Goal: Check status: Check status

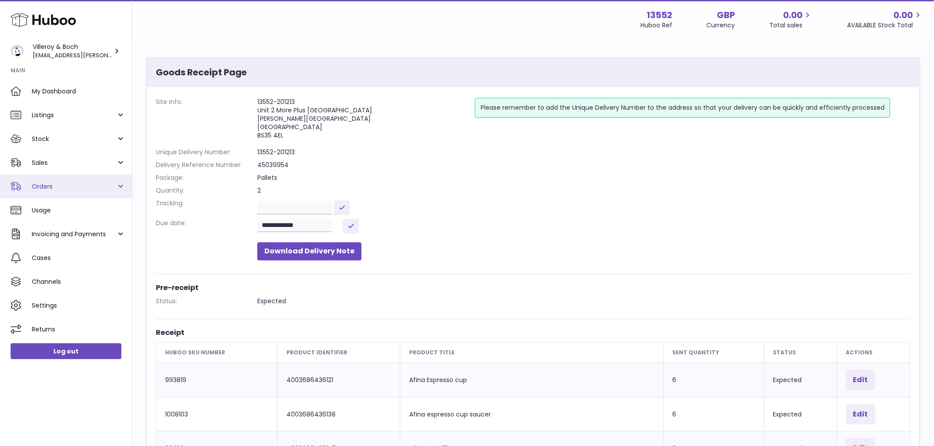
click at [41, 186] on span "Orders" at bounding box center [74, 187] width 84 height 8
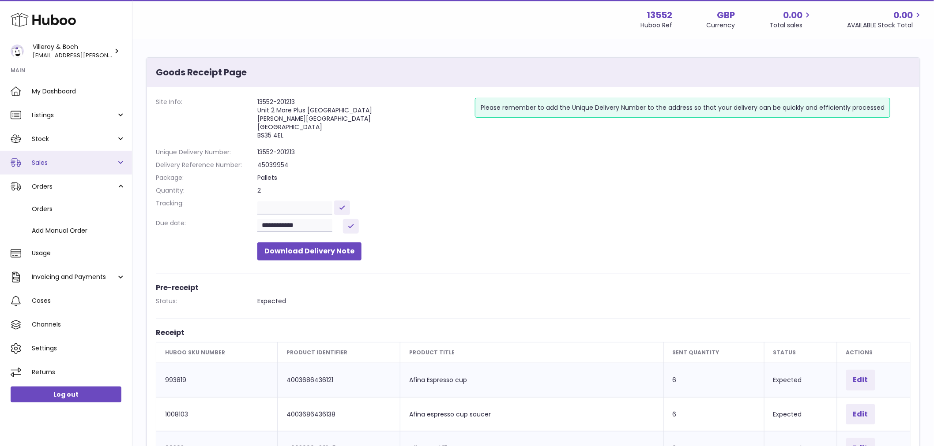
click at [43, 164] on span "Sales" at bounding box center [74, 163] width 84 height 8
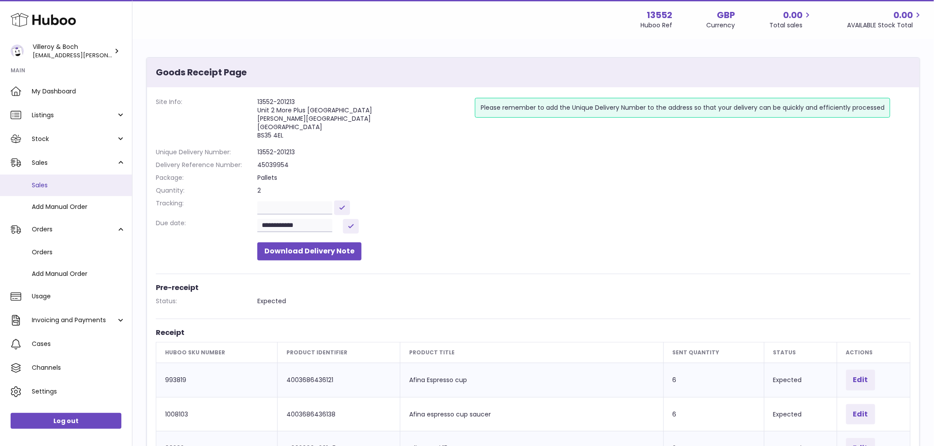
click at [49, 187] on span "Sales" at bounding box center [79, 185] width 94 height 8
click at [47, 187] on span "Sales" at bounding box center [79, 185] width 94 height 8
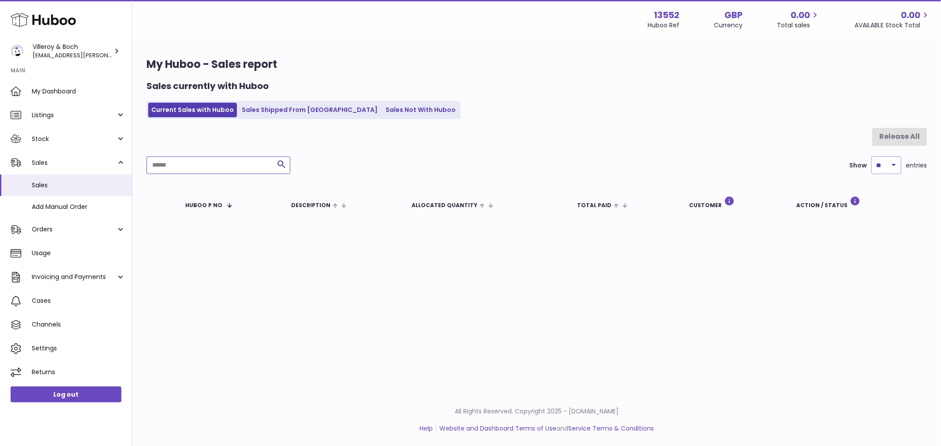
click at [203, 165] on input "text" at bounding box center [218, 166] width 144 height 18
click at [304, 111] on link "Sales Shipped From Huboo" at bounding box center [310, 110] width 142 height 15
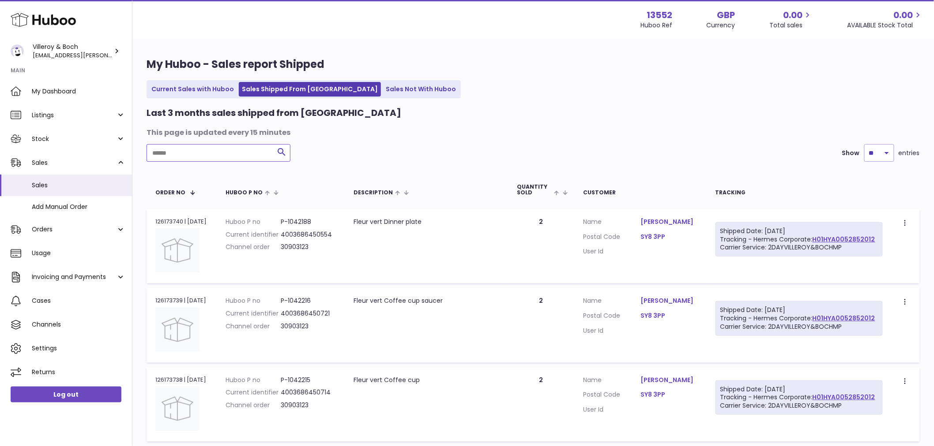
click at [210, 154] on input "text" at bounding box center [218, 153] width 144 height 18
type input "****"
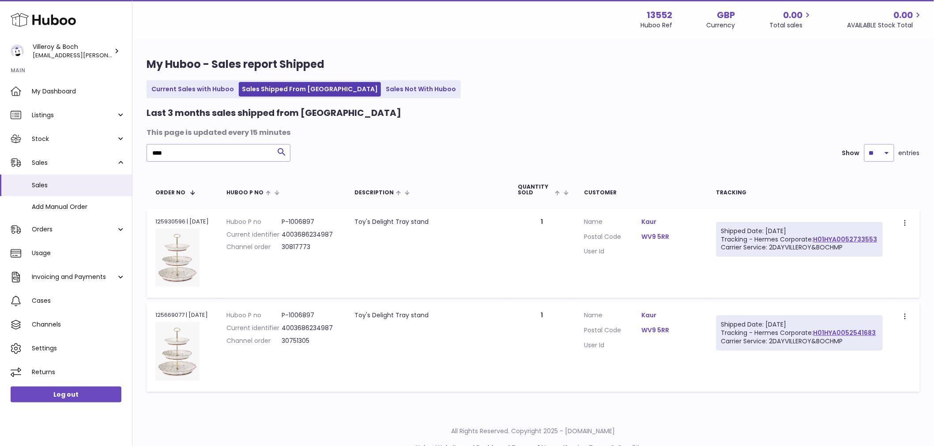
click at [153, 219] on td "Order no 125930596 | 4th Oct" at bounding box center [181, 253] width 71 height 89
click at [169, 219] on div "Order no 125930596 | 4th Oct" at bounding box center [181, 222] width 53 height 8
click at [170, 219] on div "Order no 125930596 | 4th Oct" at bounding box center [181, 222] width 53 height 8
copy div "125930596"
drag, startPoint x: 840, startPoint y: 181, endPoint x: 740, endPoint y: 171, distance: 100.7
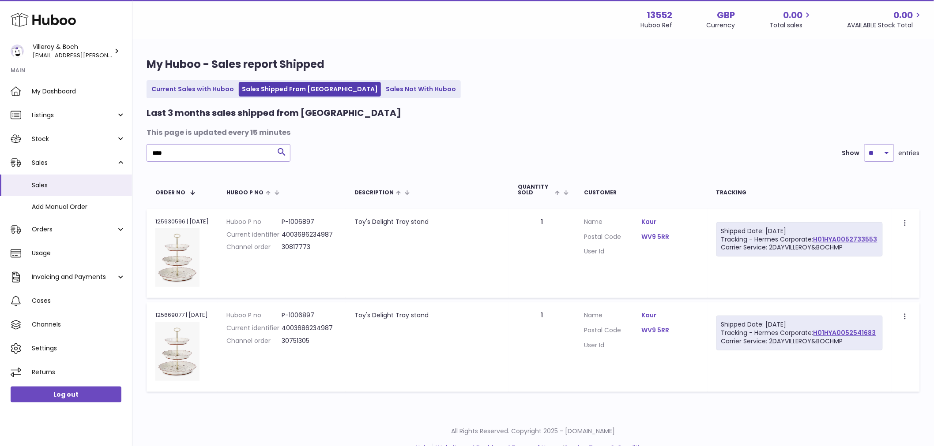
click at [840, 181] on th "Tracking" at bounding box center [799, 189] width 184 height 29
click at [918, 76] on div "My Huboo - Sales report Shipped Current Sales with Huboo Sales Shipped From Hub…" at bounding box center [532, 227] width 801 height 375
